Goal: Task Accomplishment & Management: Manage account settings

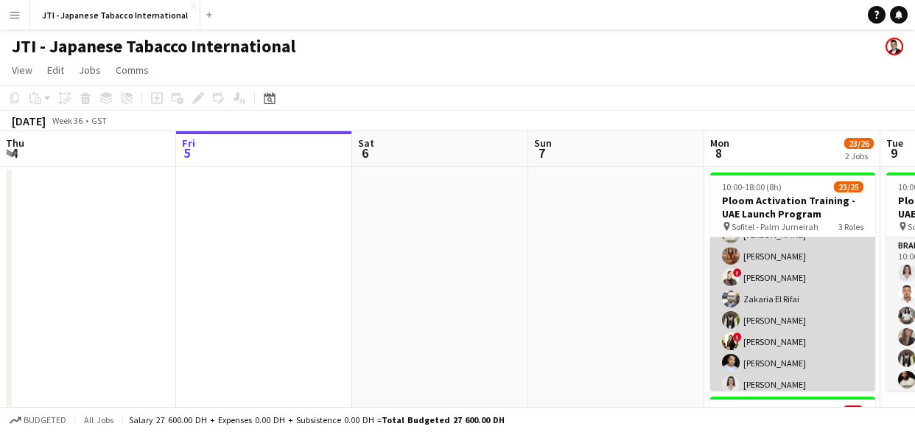
scroll to position [466, 0]
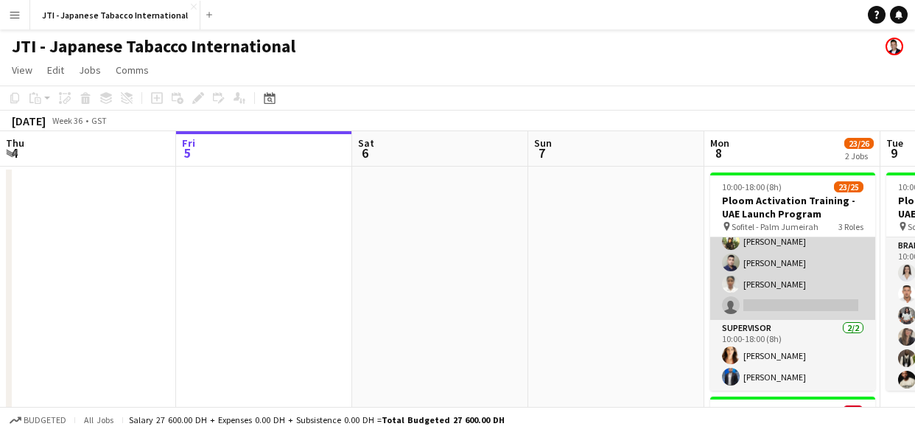
click at [767, 267] on app-card-role "Brand Ambassador [DATE] 10:00-18:00 (8h) Sahreem [PERSON_NAME] Alzidan [PERSON_…" at bounding box center [792, 262] width 165 height 114
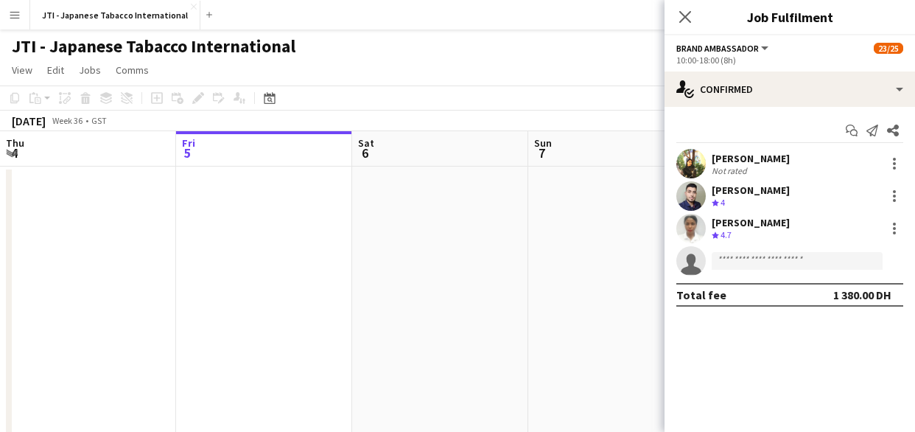
scroll to position [468, 0]
click at [573, 293] on app-date-cell at bounding box center [616, 354] width 176 height 376
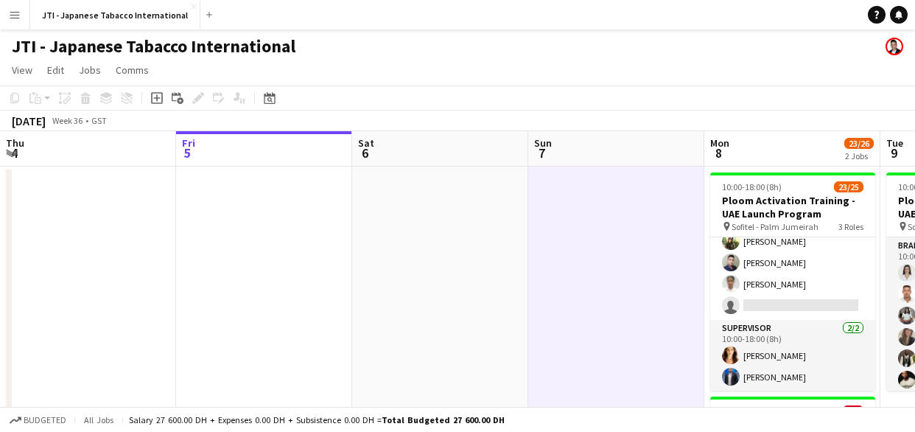
click at [573, 293] on app-date-cell at bounding box center [616, 354] width 176 height 376
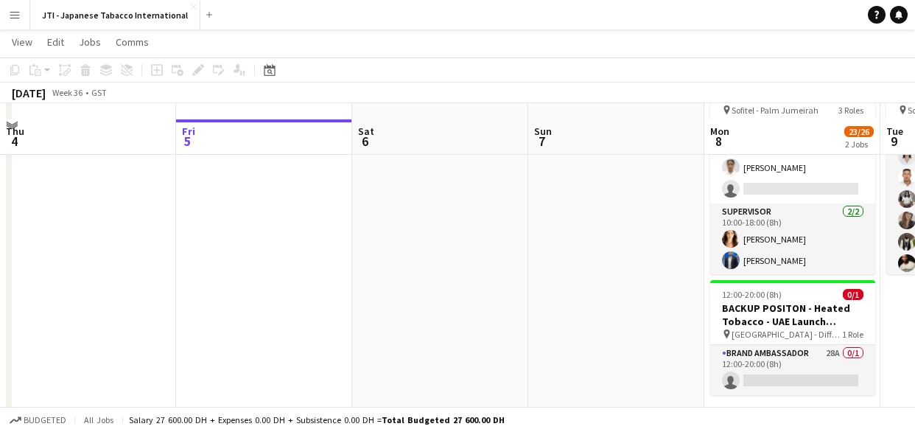
scroll to position [131, 0]
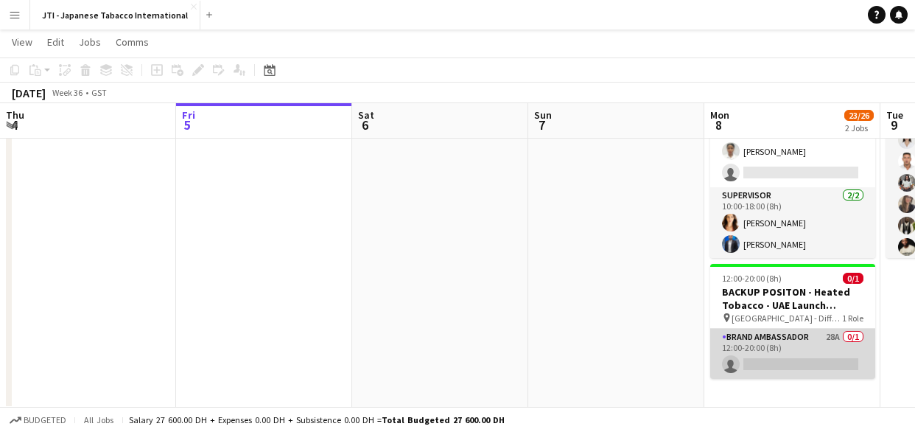
click at [772, 351] on app-card-role "Brand Ambassador 28A 0/1 12:00-20:00 (8h) single-neutral-actions" at bounding box center [792, 353] width 165 height 50
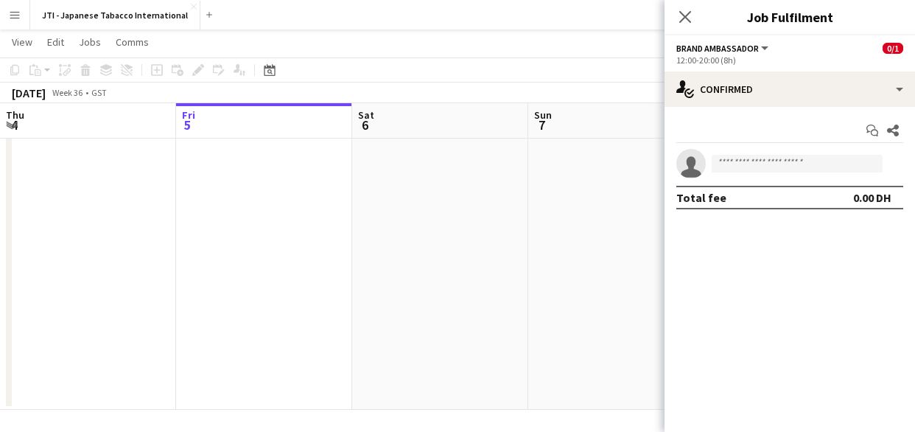
click at [576, 200] on app-date-cell at bounding box center [616, 222] width 176 height 376
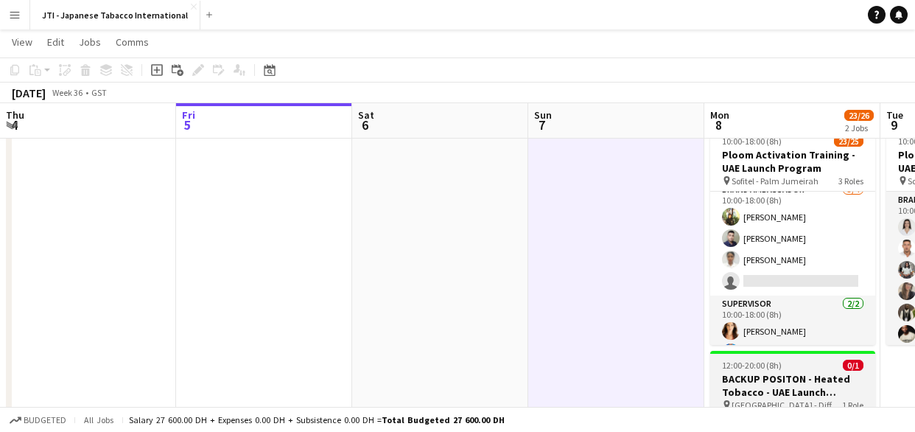
scroll to position [444, 0]
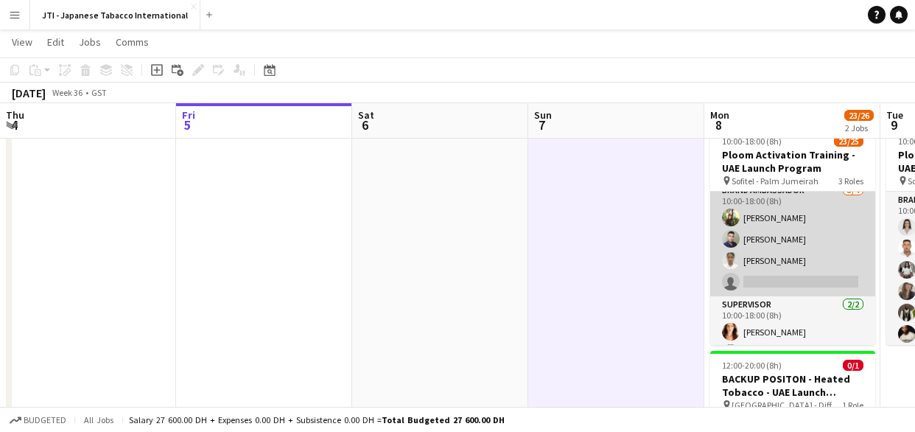
click at [779, 237] on app-card-role "Brand Ambassador [DATE] 10:00-18:00 (8h) Sahreem [PERSON_NAME] Alzidan [PERSON_…" at bounding box center [792, 239] width 165 height 114
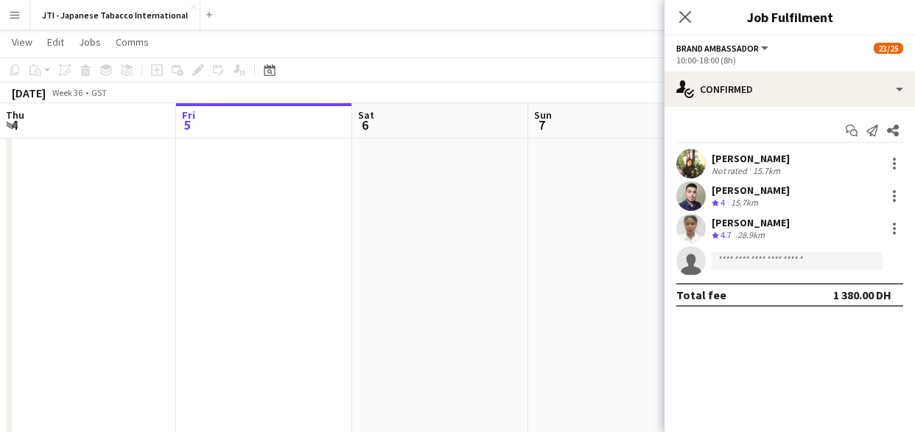
scroll to position [446, 0]
click at [746, 194] on div "[PERSON_NAME]" at bounding box center [751, 189] width 78 height 13
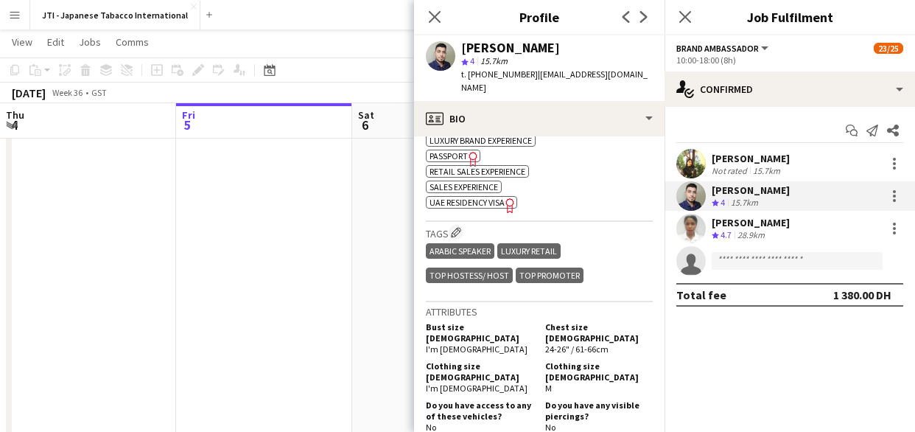
scroll to position [699, 0]
click at [498, 196] on span "UAE Residency Visa" at bounding box center [466, 201] width 75 height 11
click at [432, 18] on icon at bounding box center [434, 17] width 14 height 14
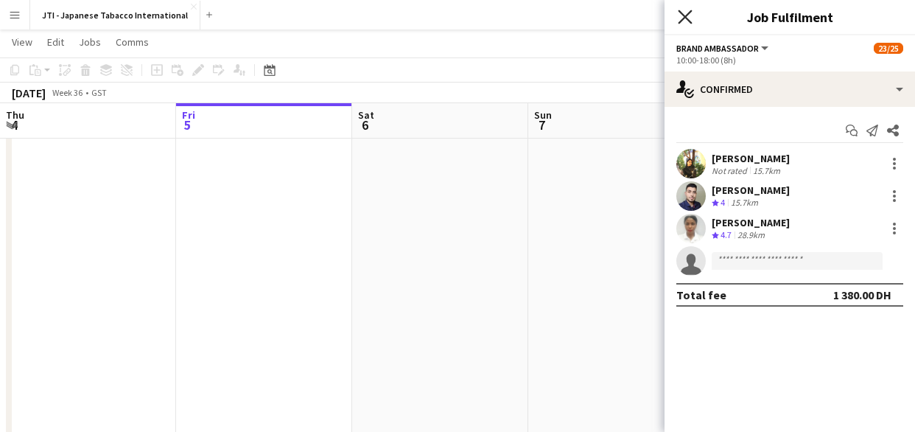
click at [681, 19] on icon "Close pop-in" at bounding box center [685, 17] width 14 height 14
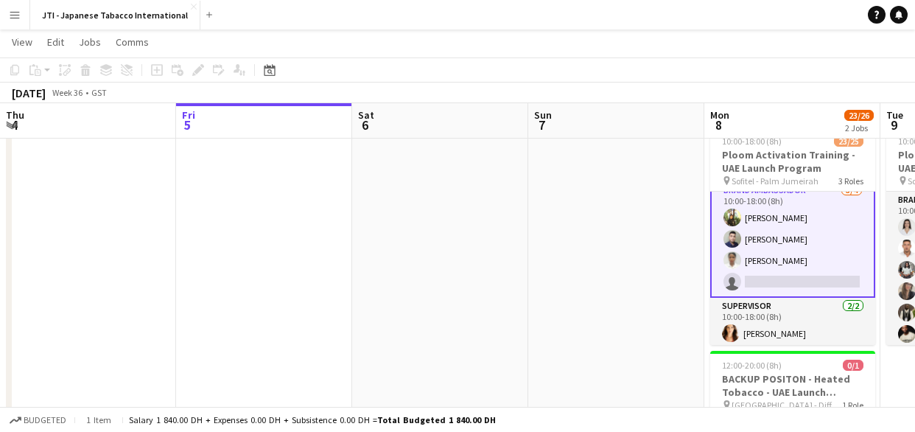
click at [661, 275] on app-date-cell at bounding box center [616, 309] width 176 height 376
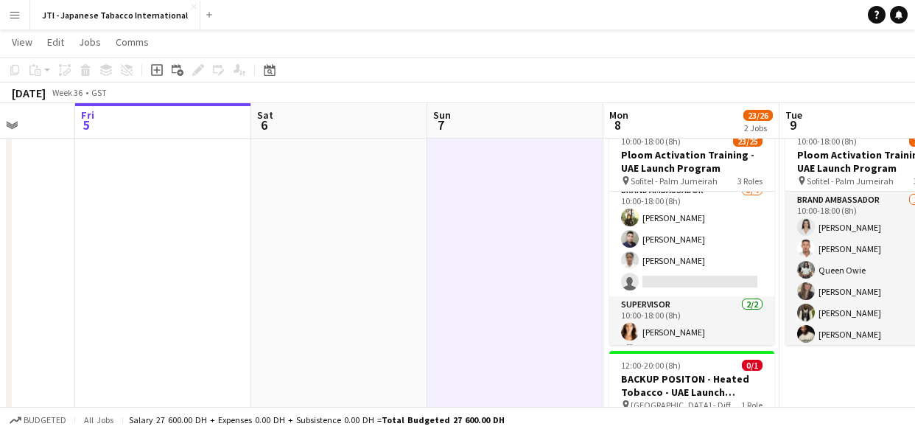
scroll to position [0, 454]
click at [707, 51] on app-page-menu "View Day view expanded Day view collapsed Month view Date picker Jump to [DATE]…" at bounding box center [457, 43] width 915 height 28
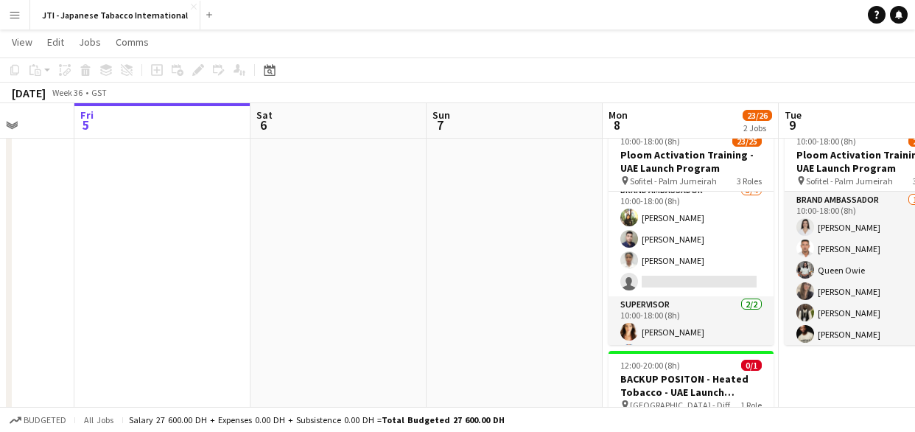
click at [492, 241] on app-date-cell at bounding box center [514, 309] width 176 height 376
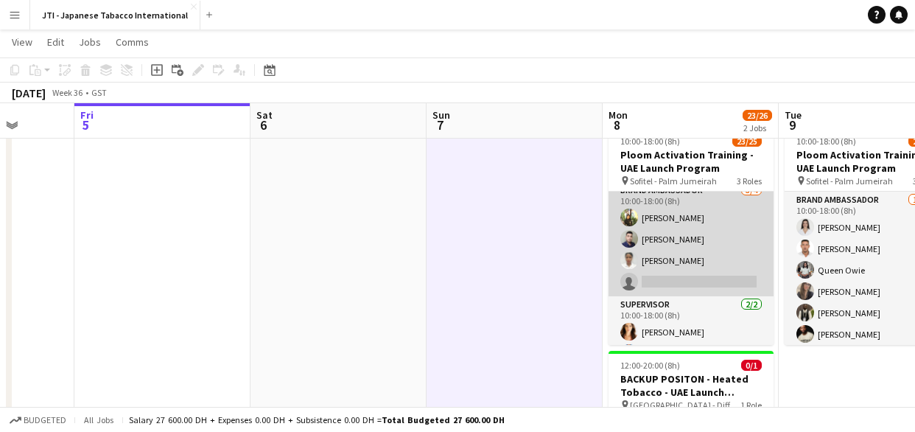
scroll to position [466, 0]
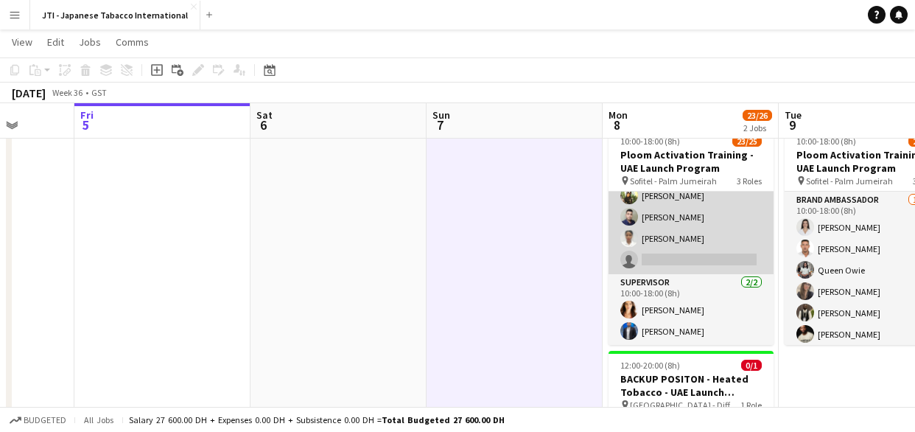
click at [667, 221] on app-card-role "Brand Ambassador [DATE] 10:00-18:00 (8h) Sahreem [PERSON_NAME] Alzidan [PERSON_…" at bounding box center [690, 217] width 165 height 114
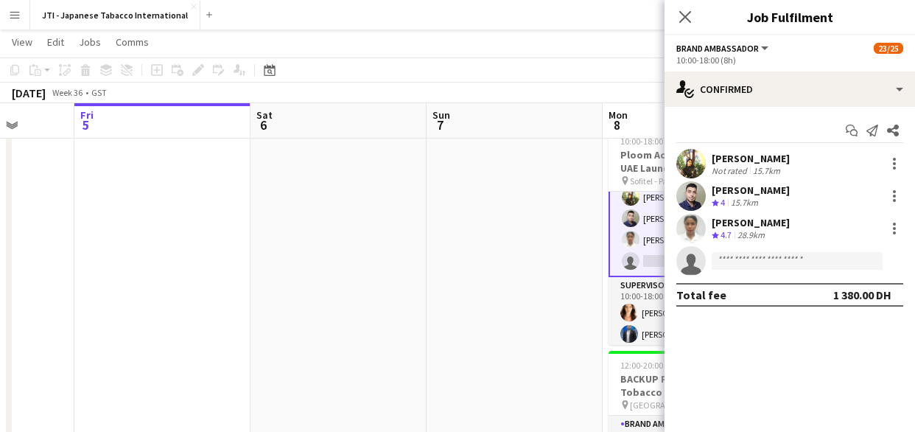
scroll to position [468, 0]
click at [645, 222] on app-card-role "Brand Ambassador [DATE] 10:00-18:00 (8h) Sahreem [PERSON_NAME] Alzidan [PERSON_…" at bounding box center [690, 216] width 165 height 117
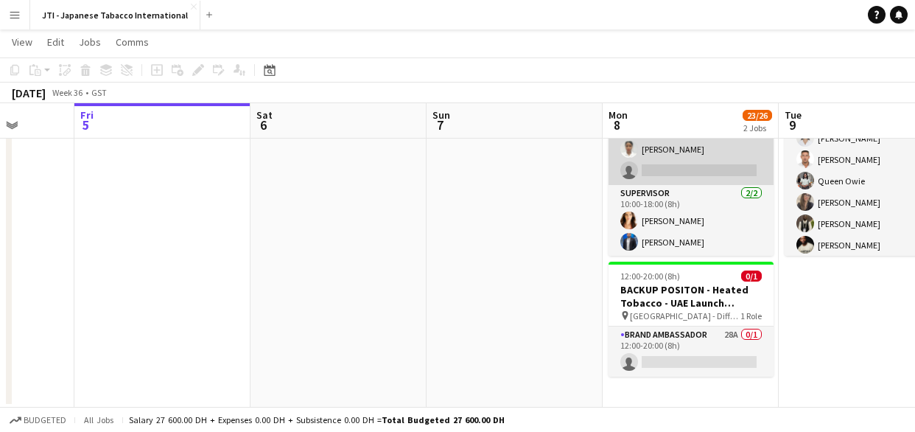
scroll to position [0, 0]
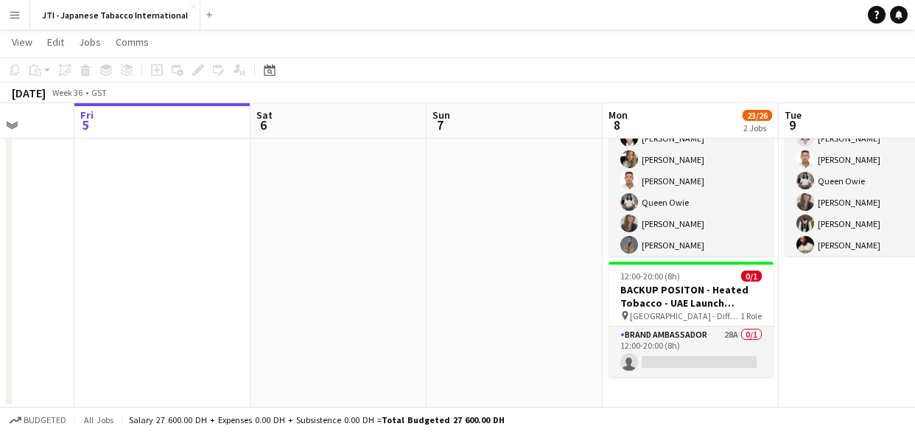
click at [675, 17] on app-navbar "Menu Boards Boards Boards All jobs Status Workforce Workforce My Workforce Recr…" at bounding box center [457, 14] width 915 height 29
